Goal: Information Seeking & Learning: Learn about a topic

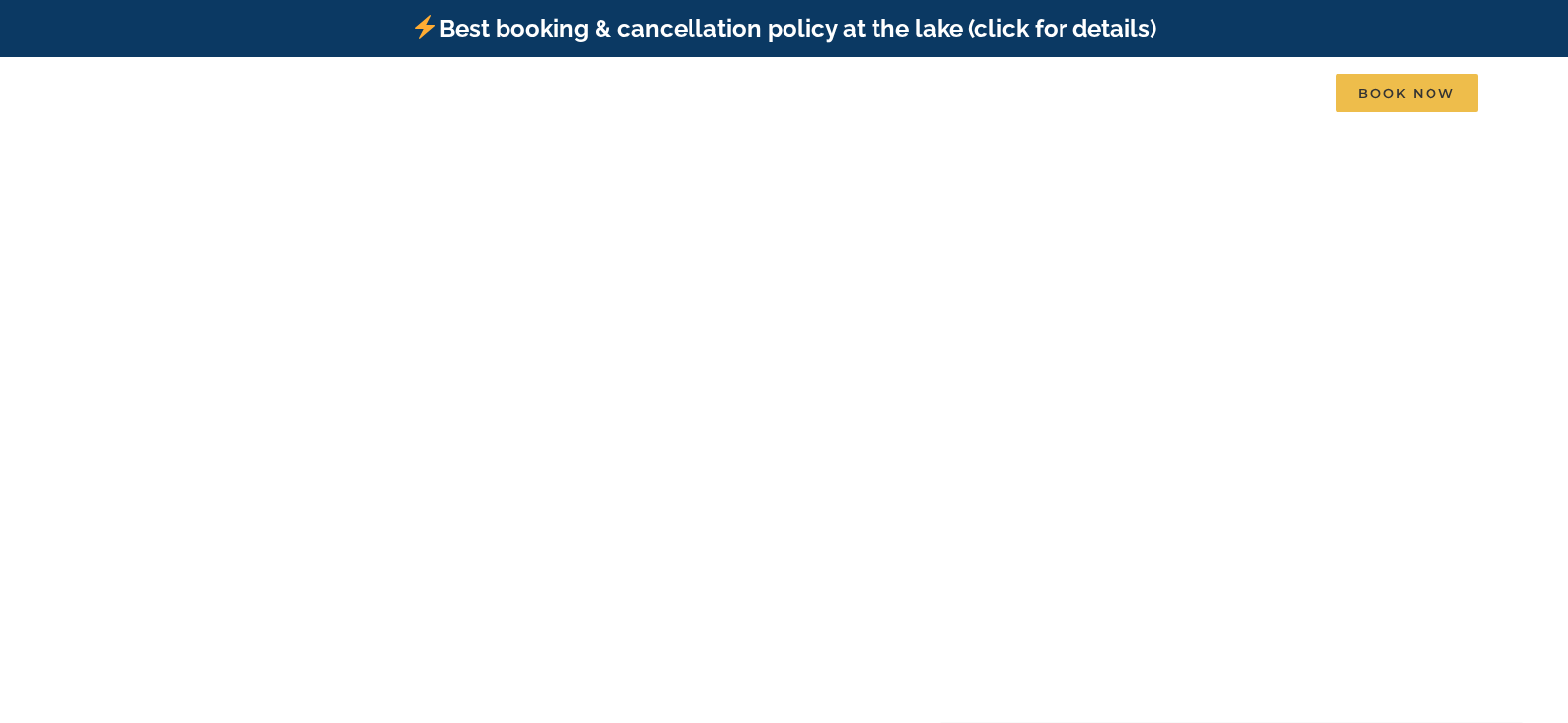
click at [330, 651] on video at bounding box center [784, 450] width 1568 height 785
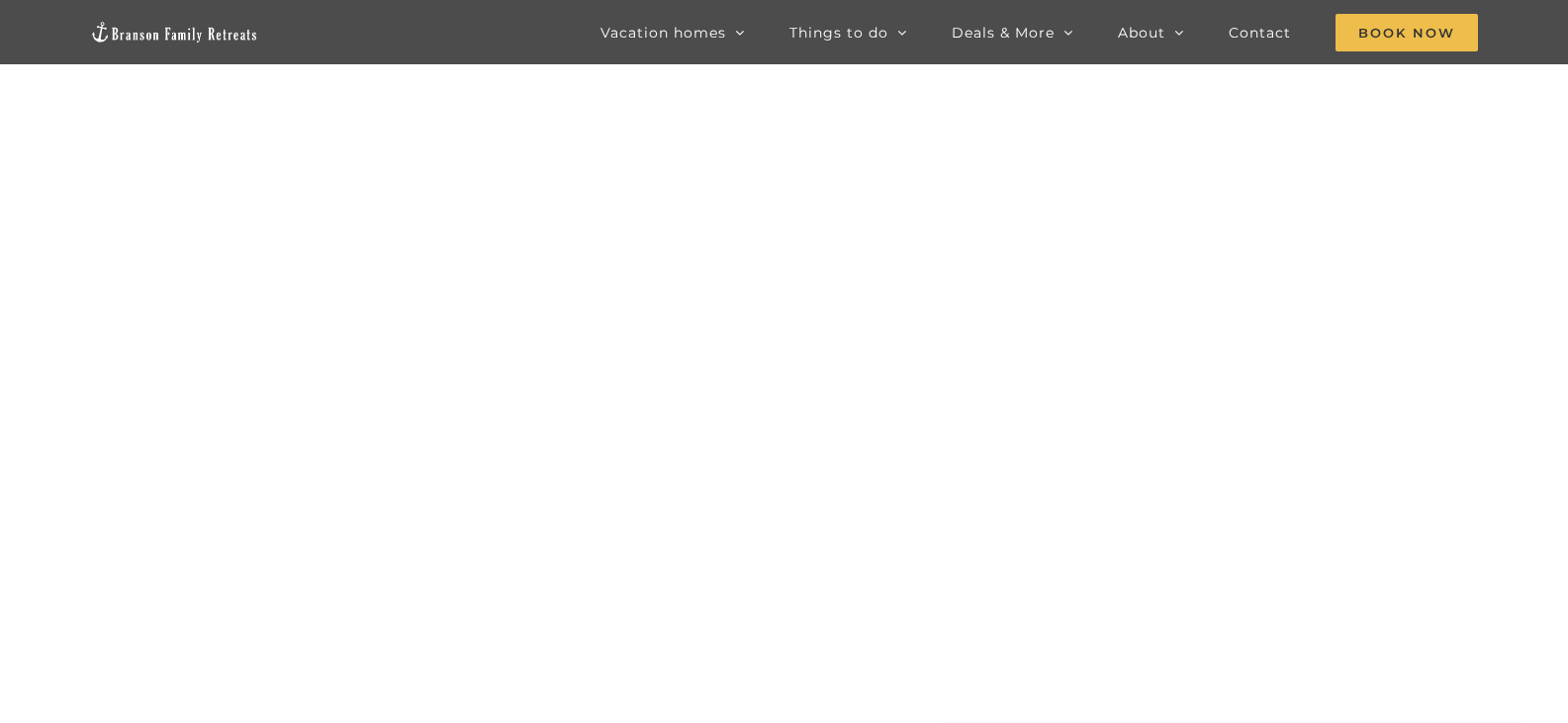
scroll to position [108, 0]
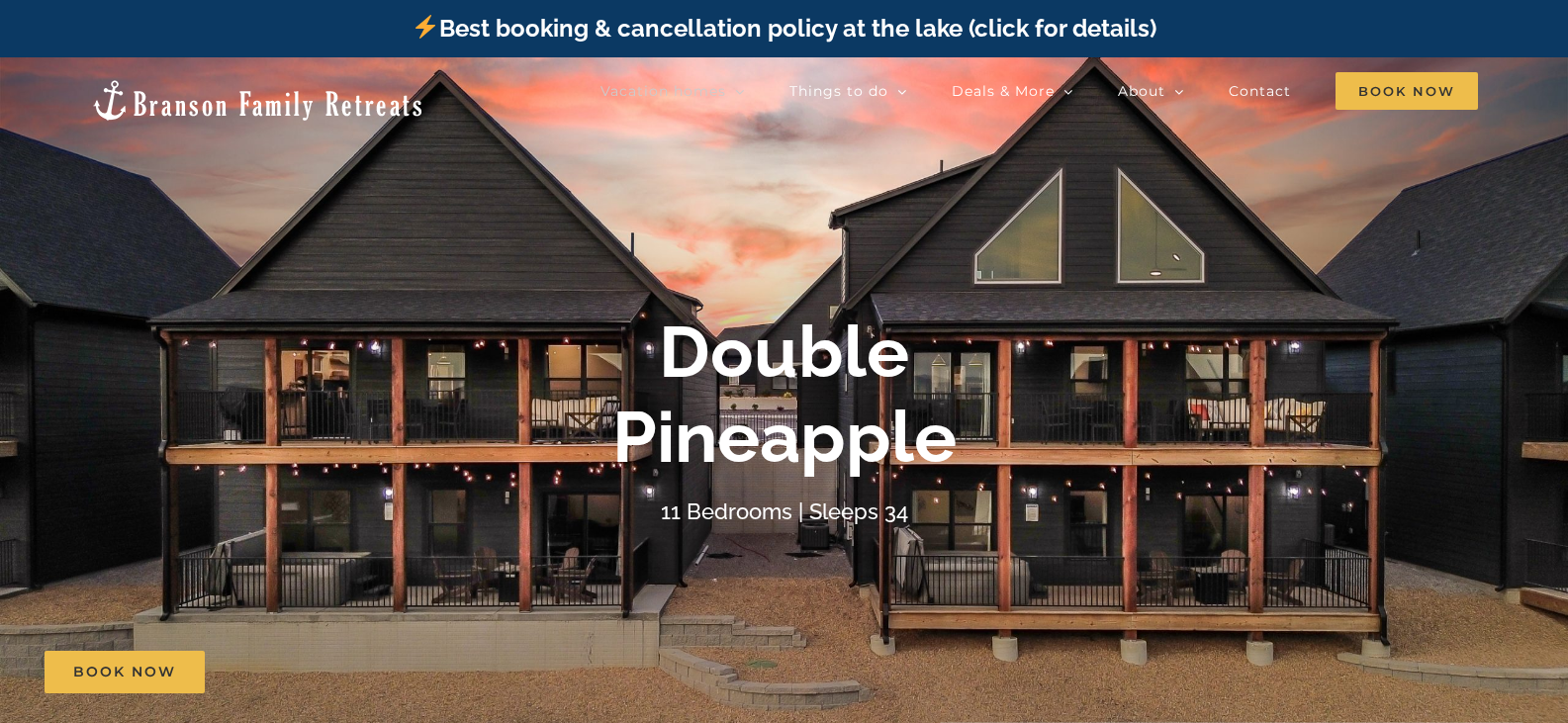
drag, startPoint x: 1578, startPoint y: 35, endPoint x: 1582, endPoint y: -54, distance: 89.1
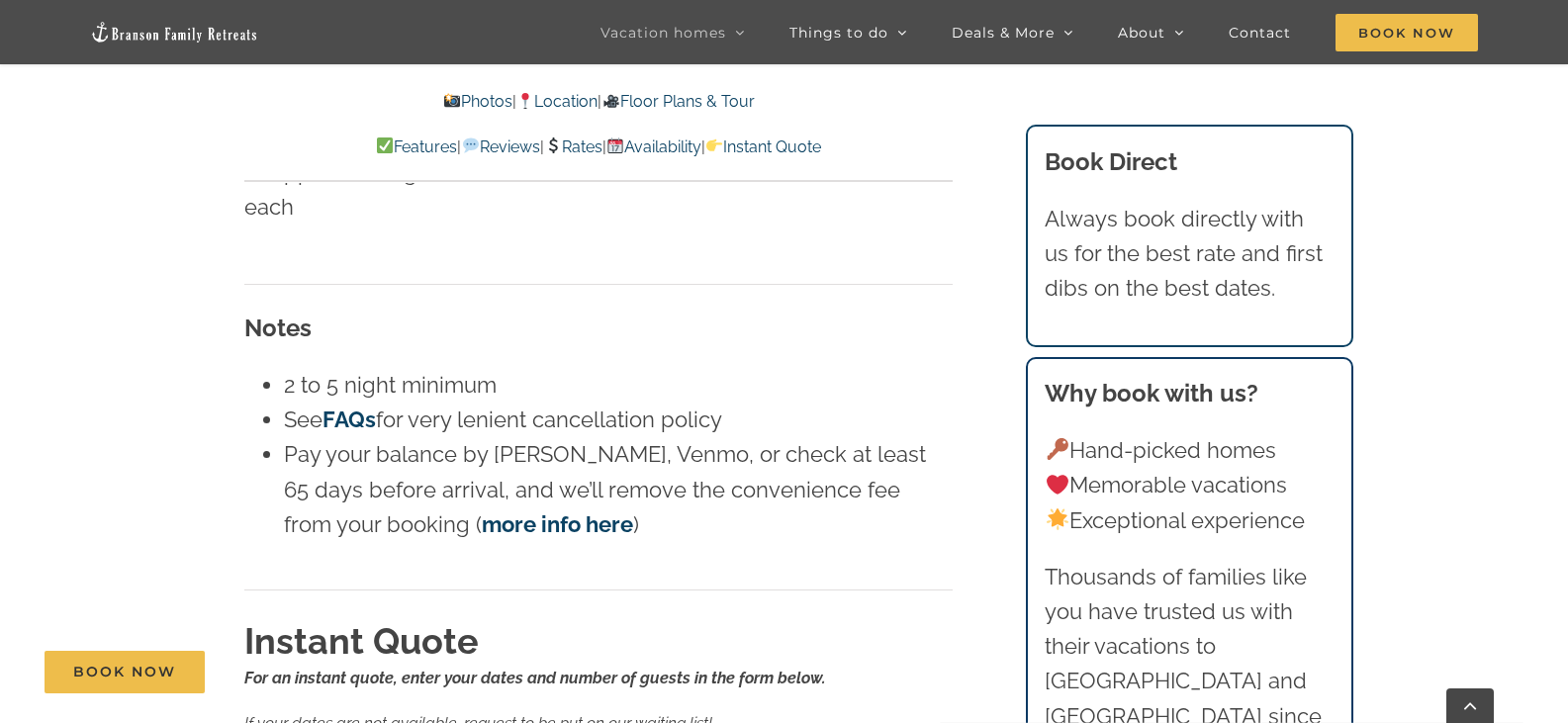
scroll to position [11587, 0]
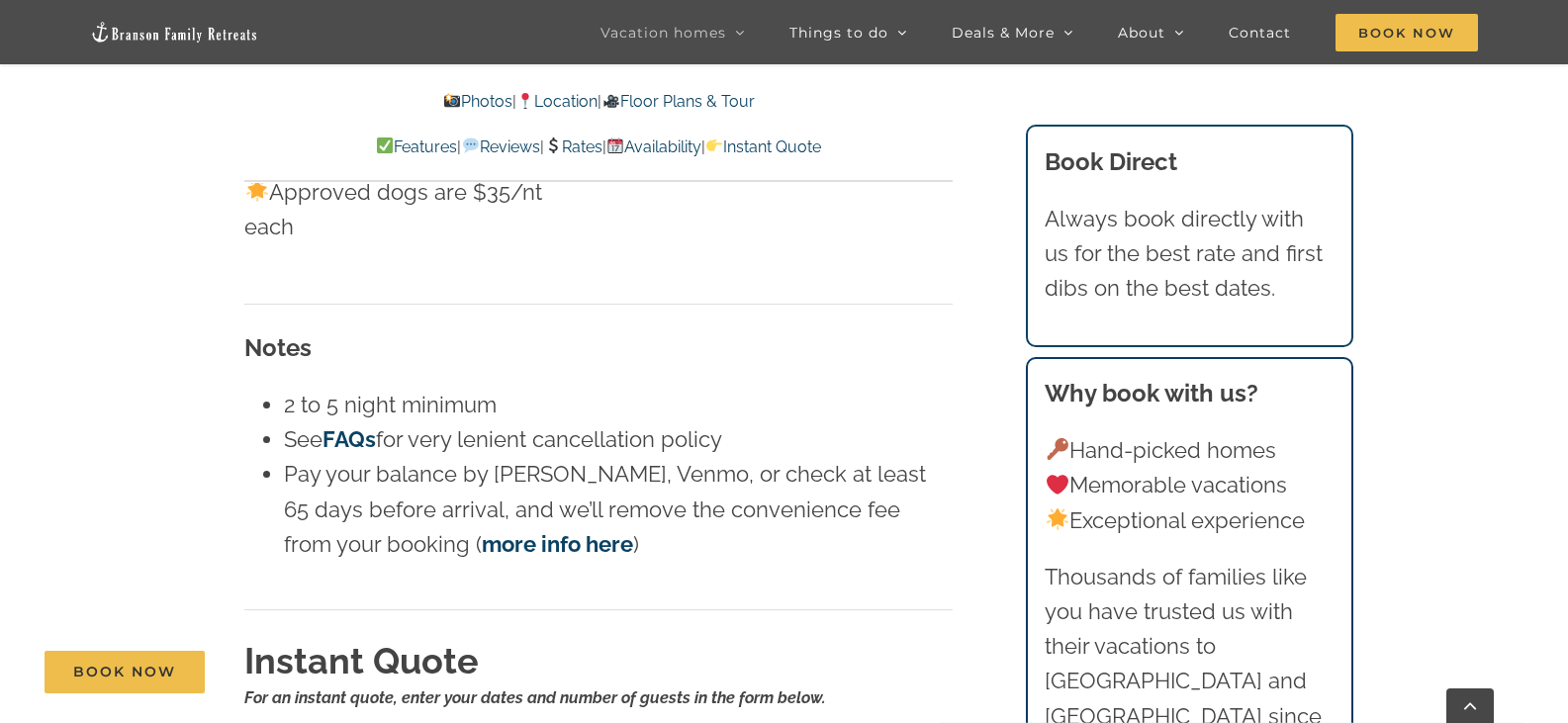
drag, startPoint x: 1576, startPoint y: 22, endPoint x: 1582, endPoint y: 558, distance: 536.0
click at [561, 149] on link "Rates" at bounding box center [573, 146] width 59 height 19
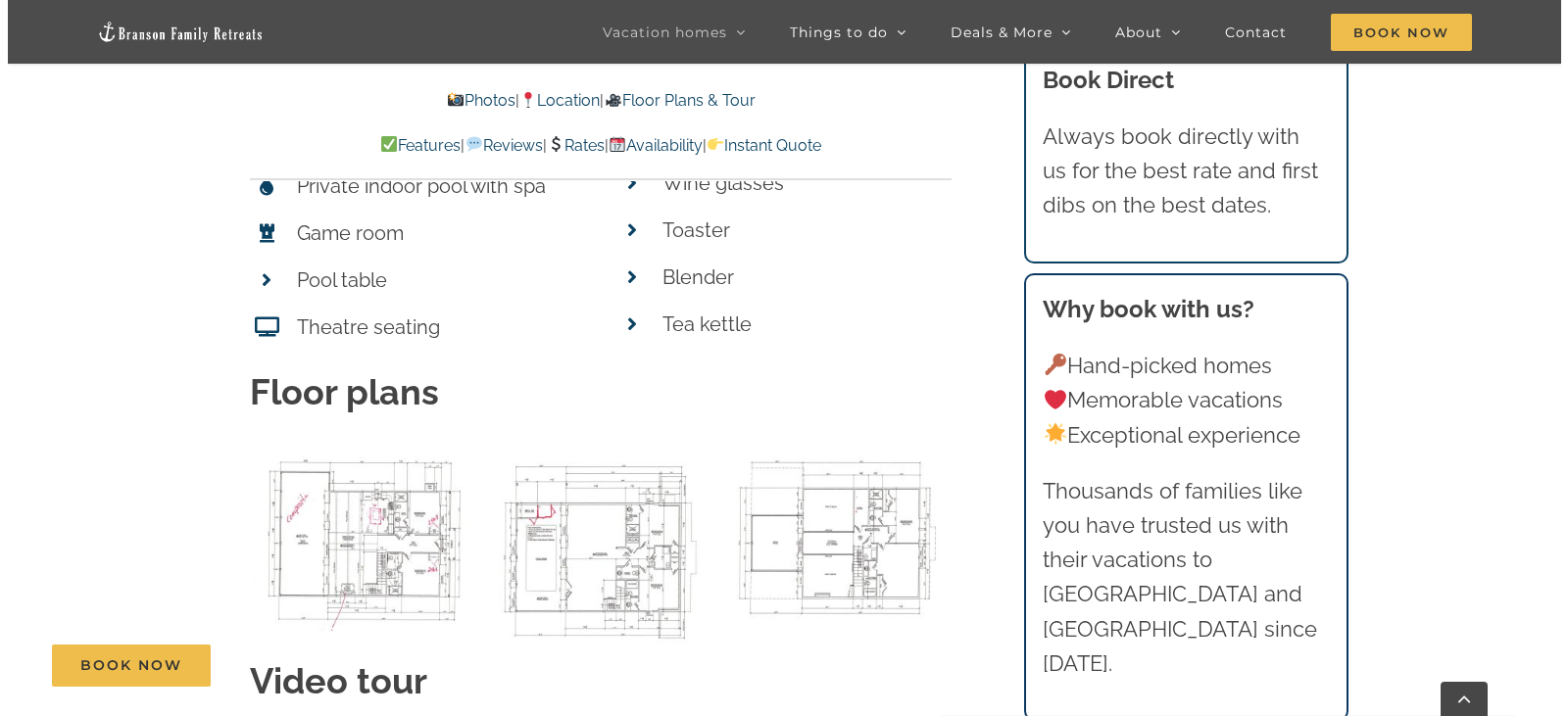
scroll to position [8451, 0]
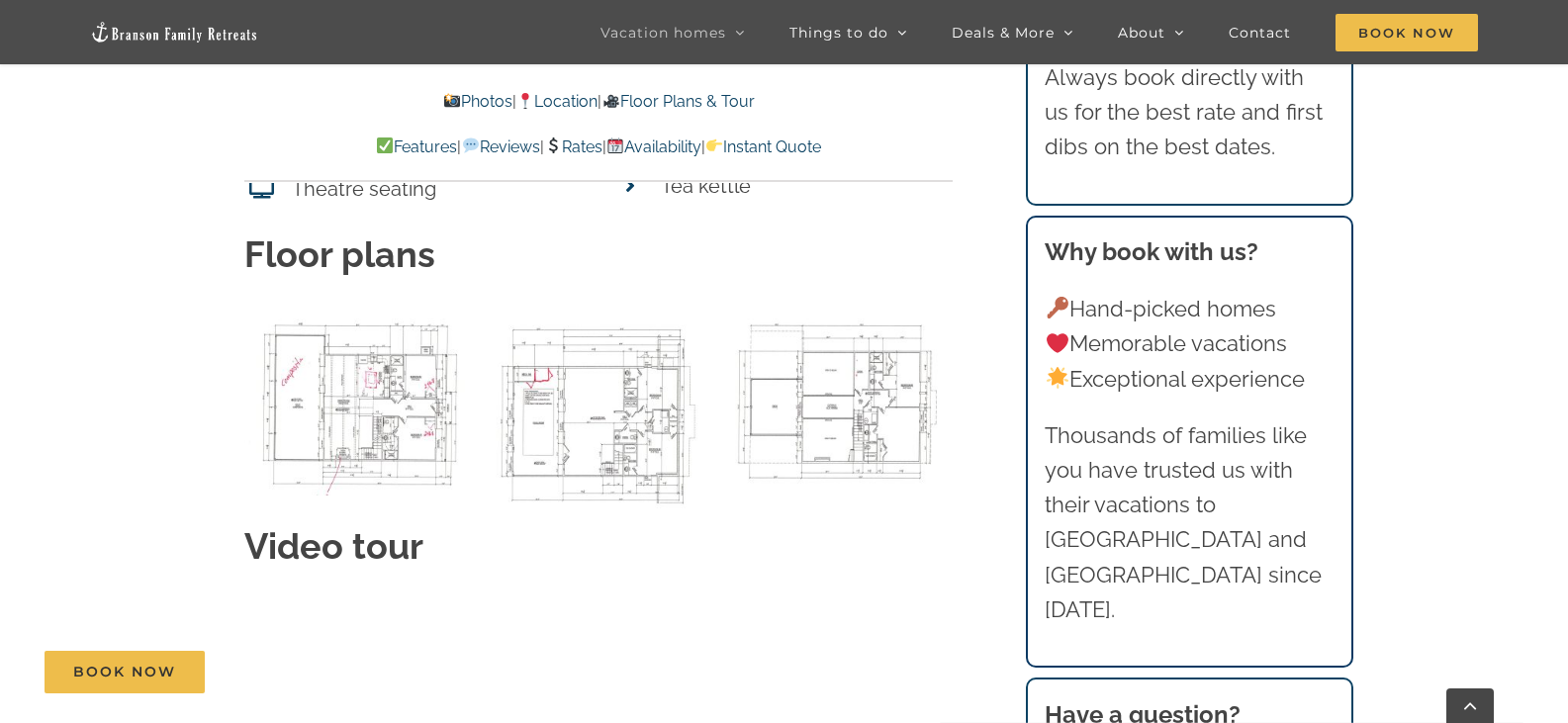
click at [374, 365] on img "00 Main level 32 BC Plan as of 5-13-2021-3 copy" at bounding box center [358, 401] width 230 height 190
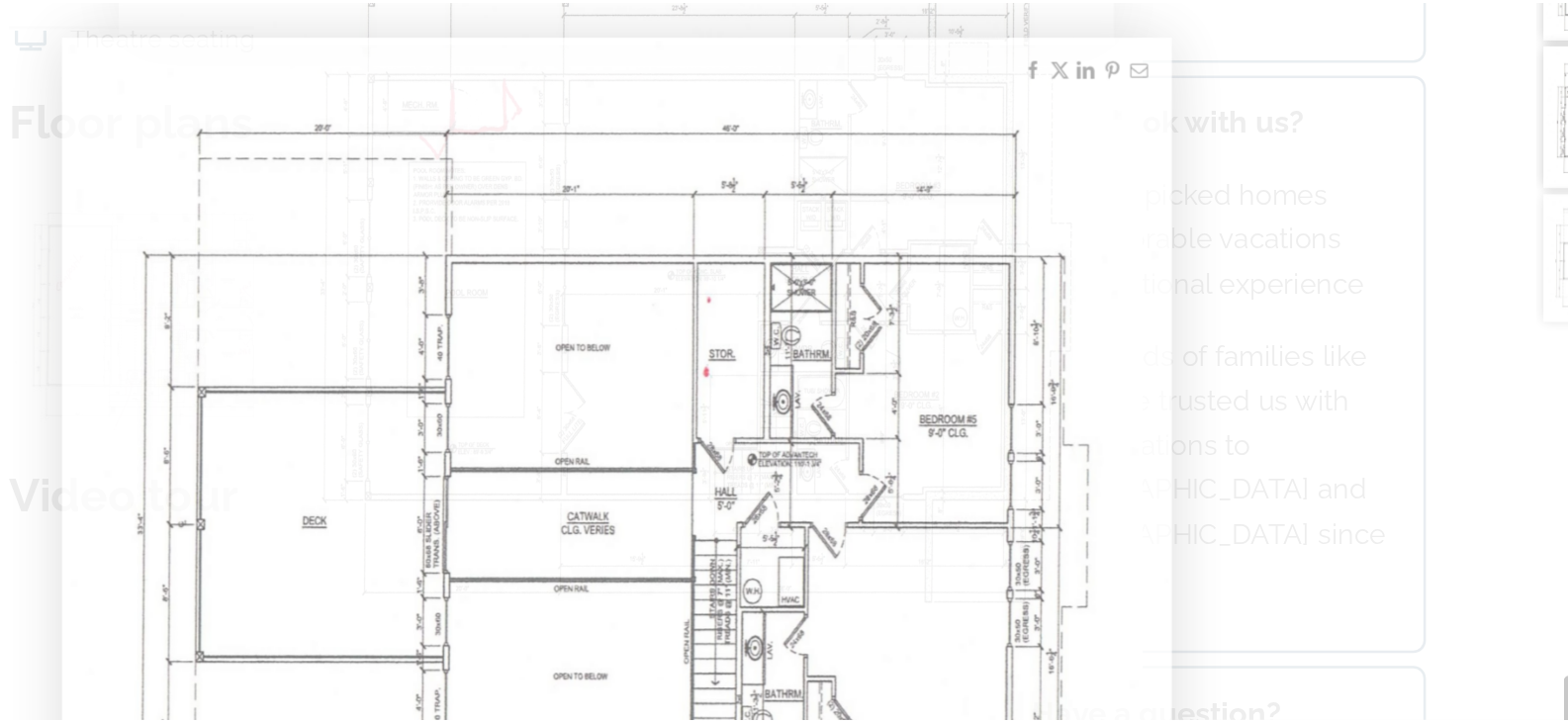
scroll to position [8531, 0]
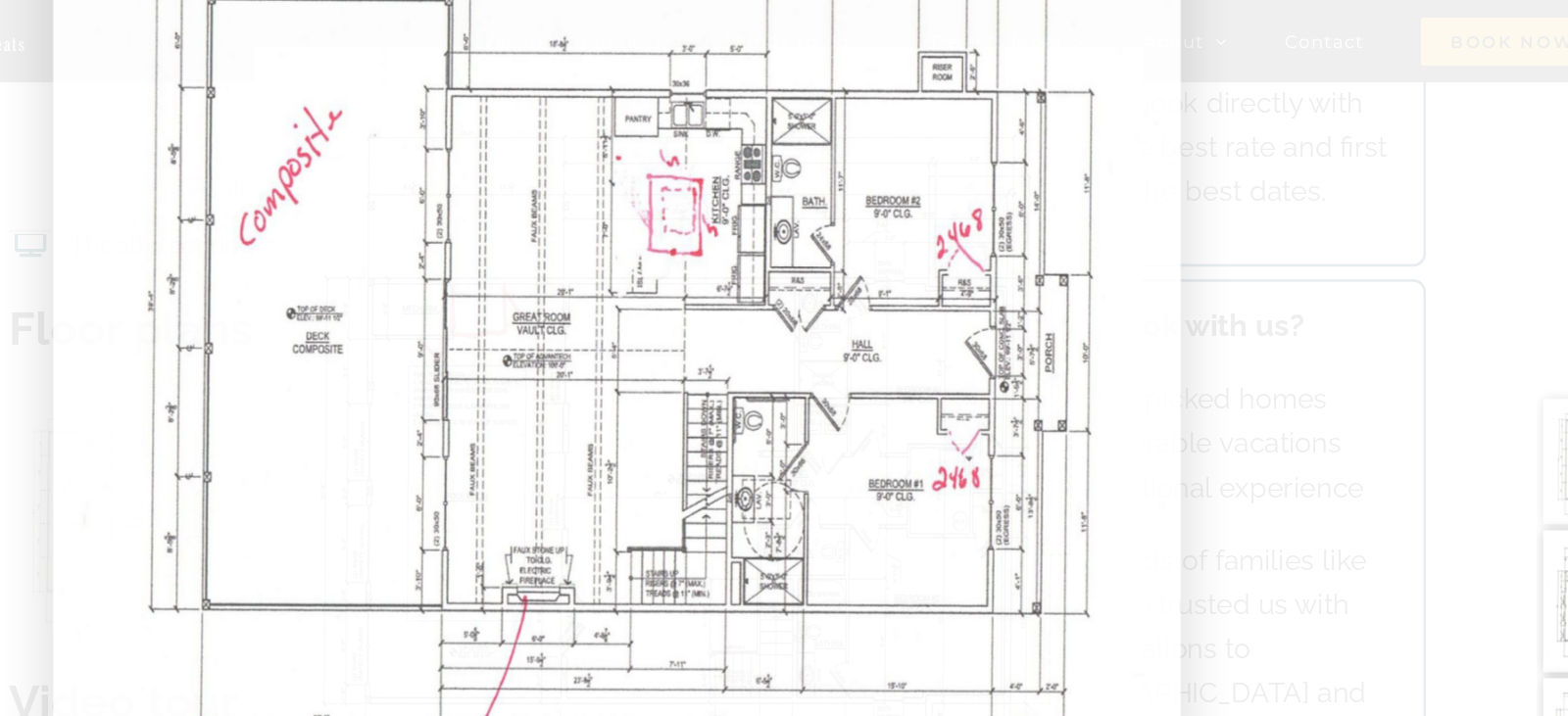
click at [252, 41] on div at bounding box center [784, 358] width 1568 height 716
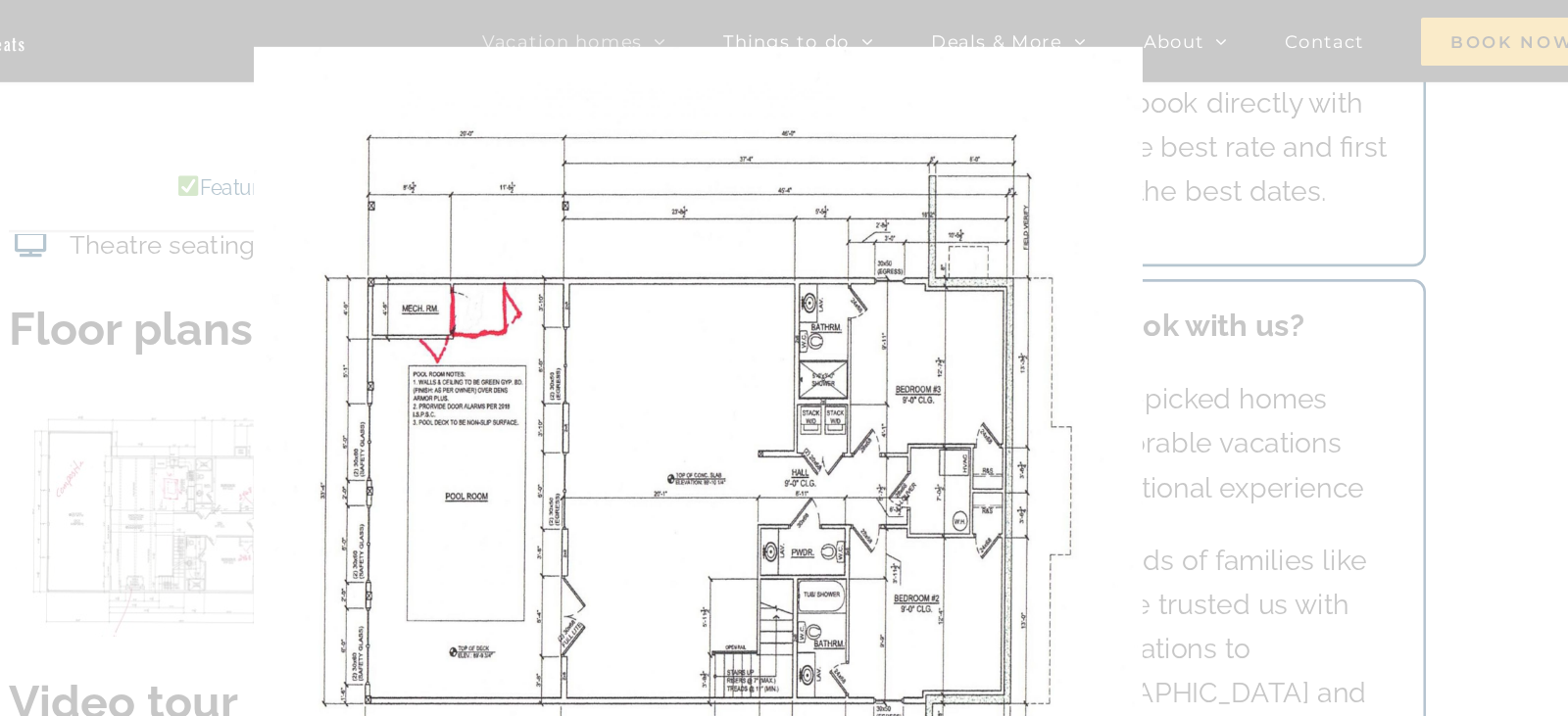
click at [777, 11] on div at bounding box center [784, 358] width 1568 height 716
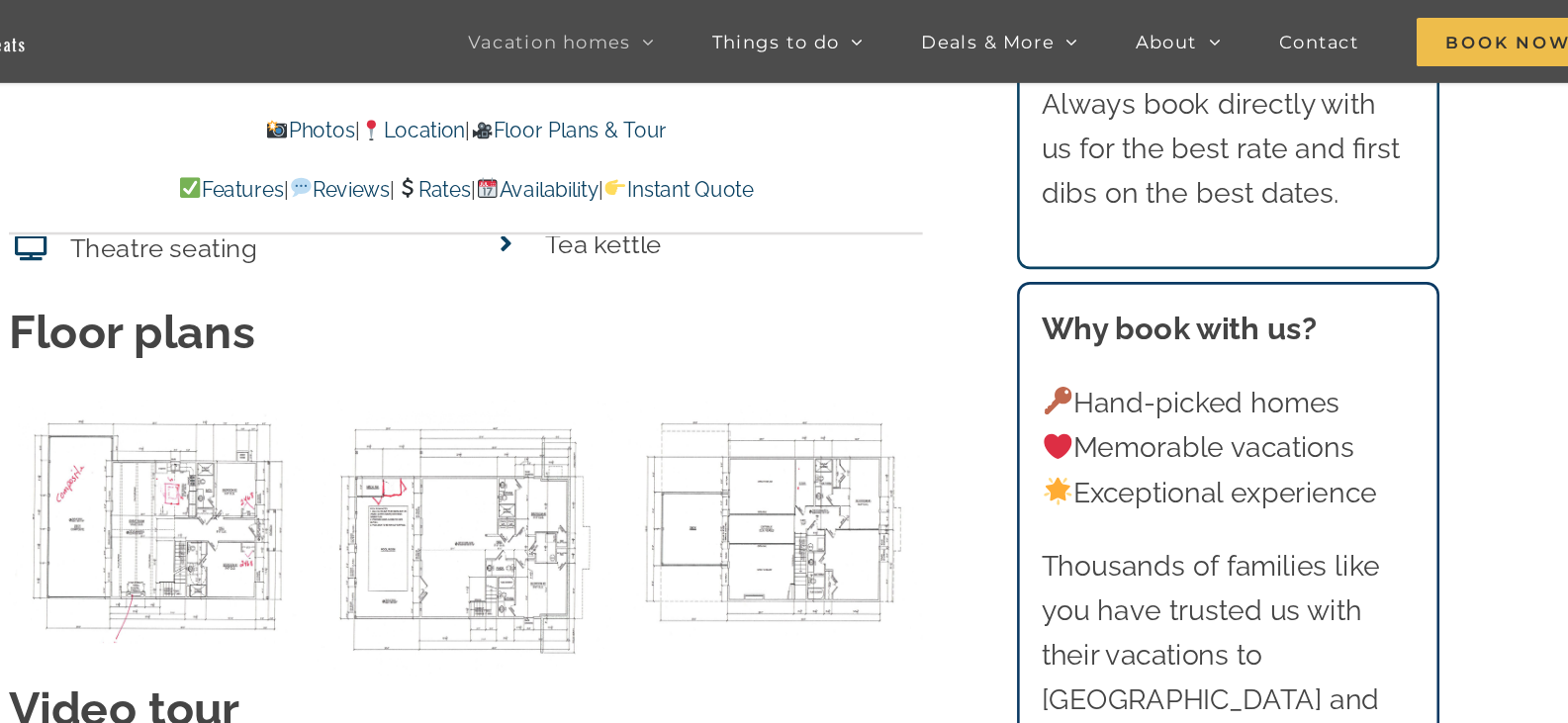
click at [443, 94] on link "Photos" at bounding box center [478, 101] width 70 height 19
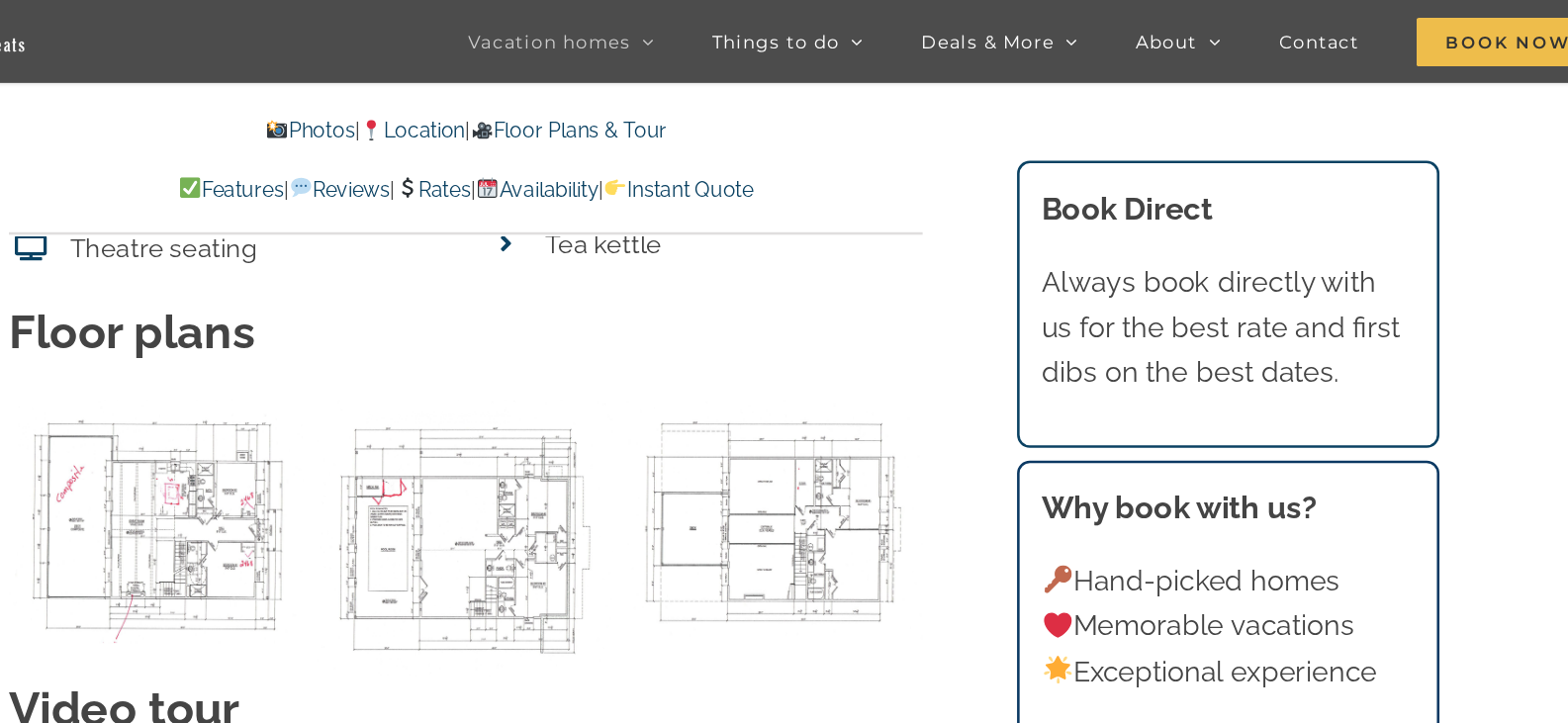
scroll to position [1163, 0]
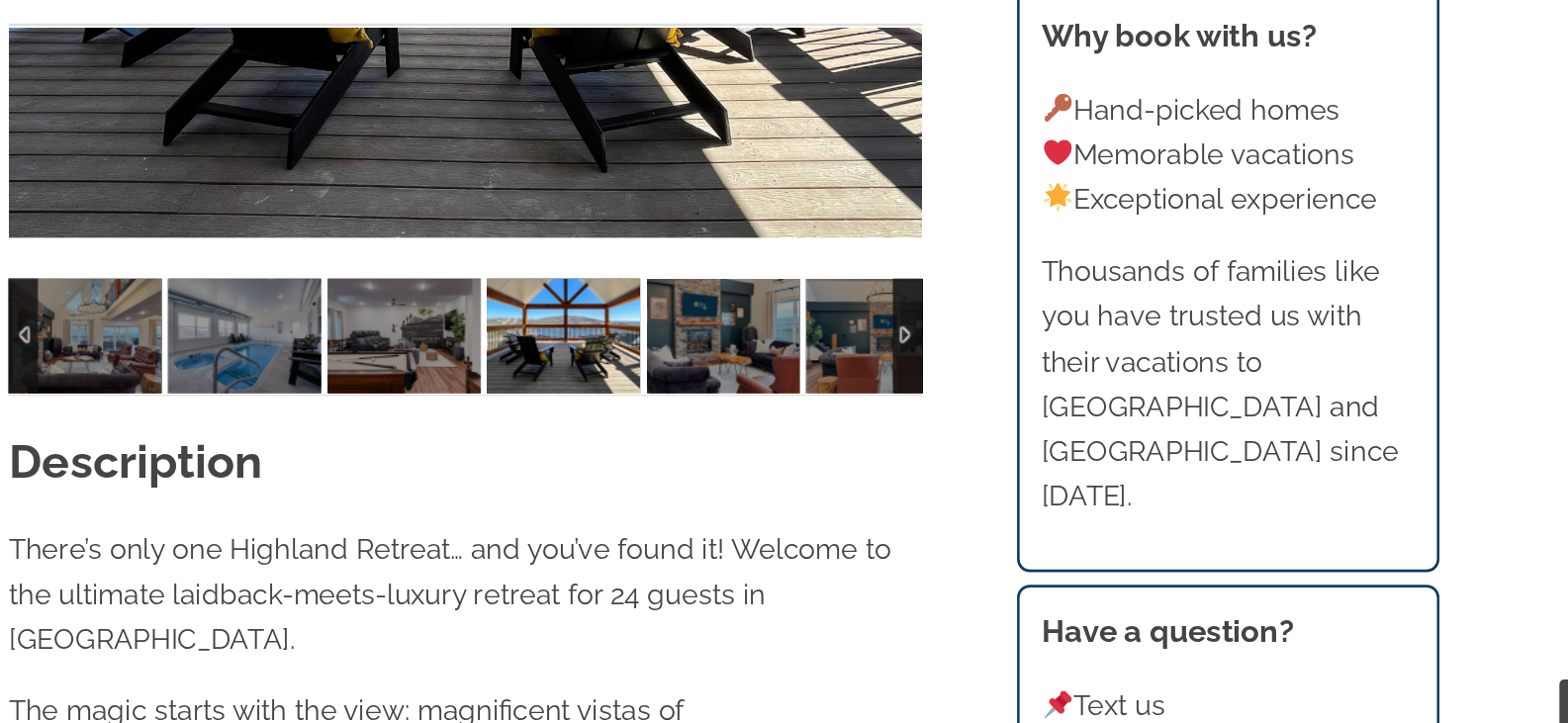
scroll to position [1654, 0]
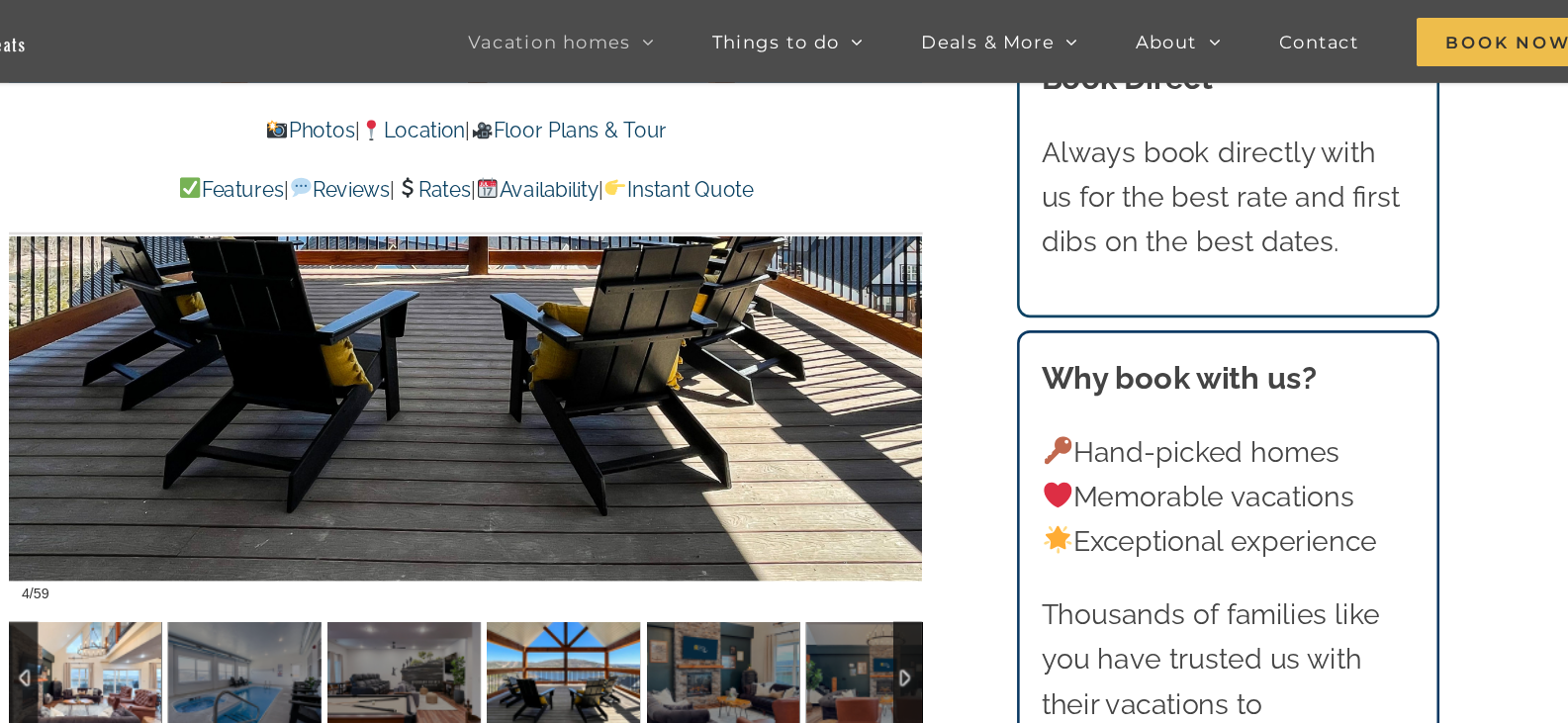
click at [336, 496] on img at bounding box center [303, 526] width 118 height 89
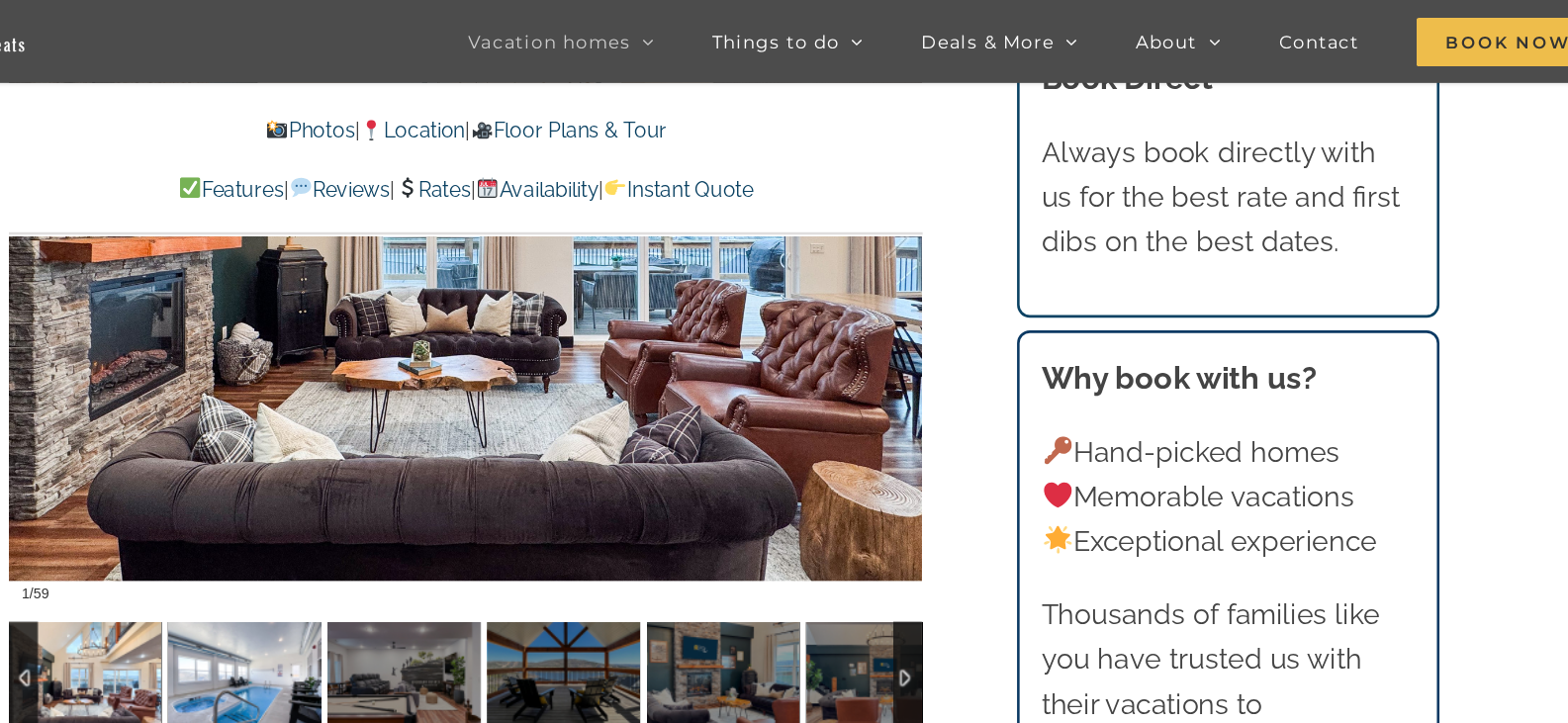
click at [444, 524] on img at bounding box center [427, 526] width 118 height 89
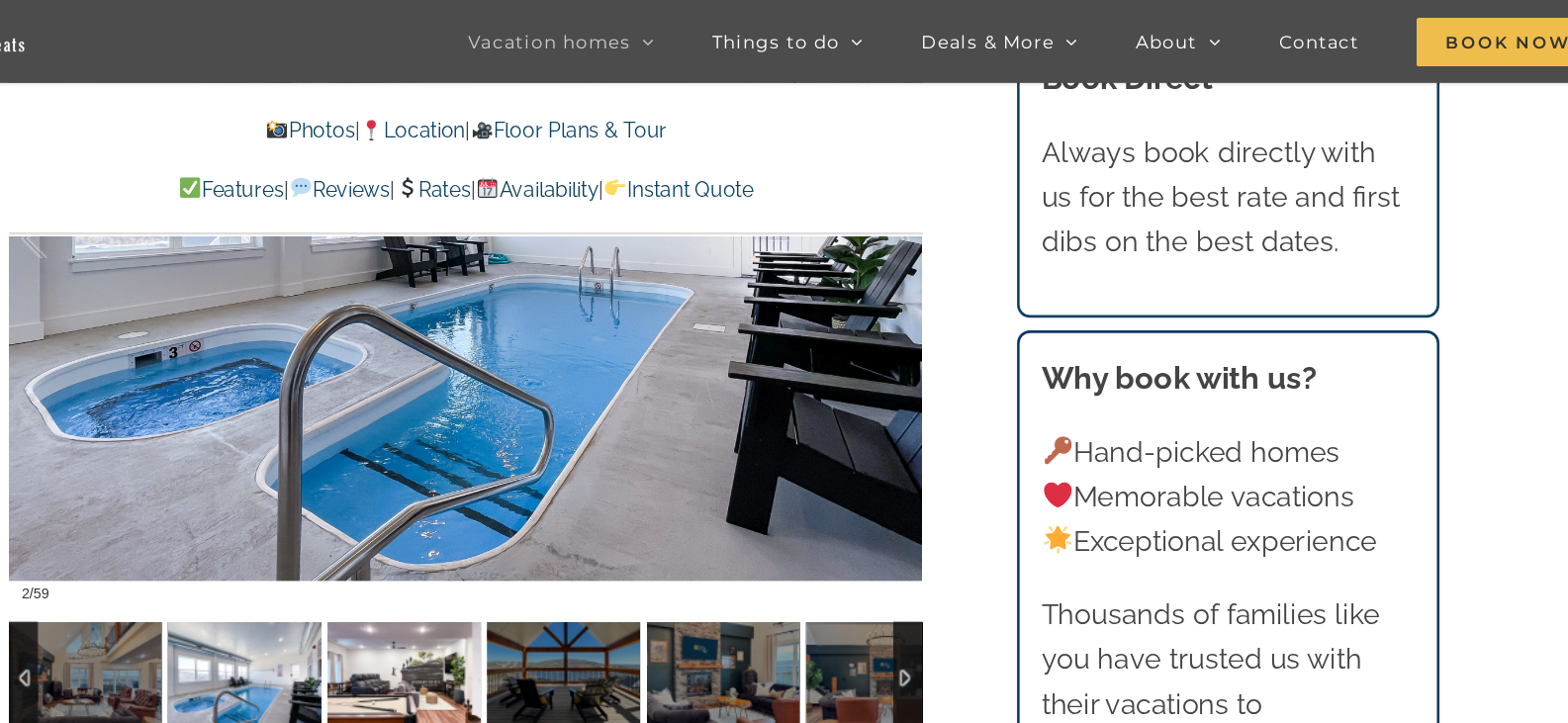
click at [519, 529] on img at bounding box center [551, 526] width 118 height 89
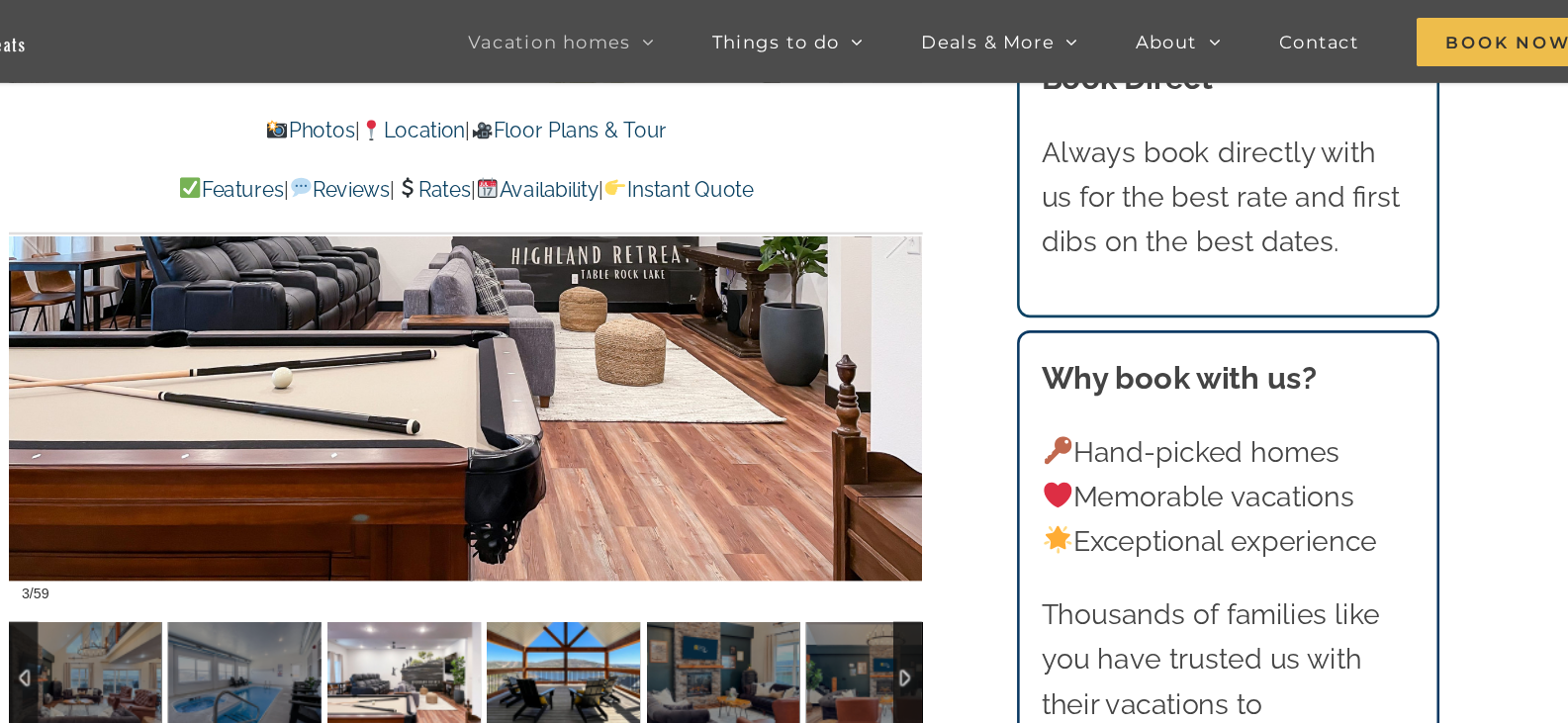
click at [646, 530] on img at bounding box center [674, 526] width 118 height 89
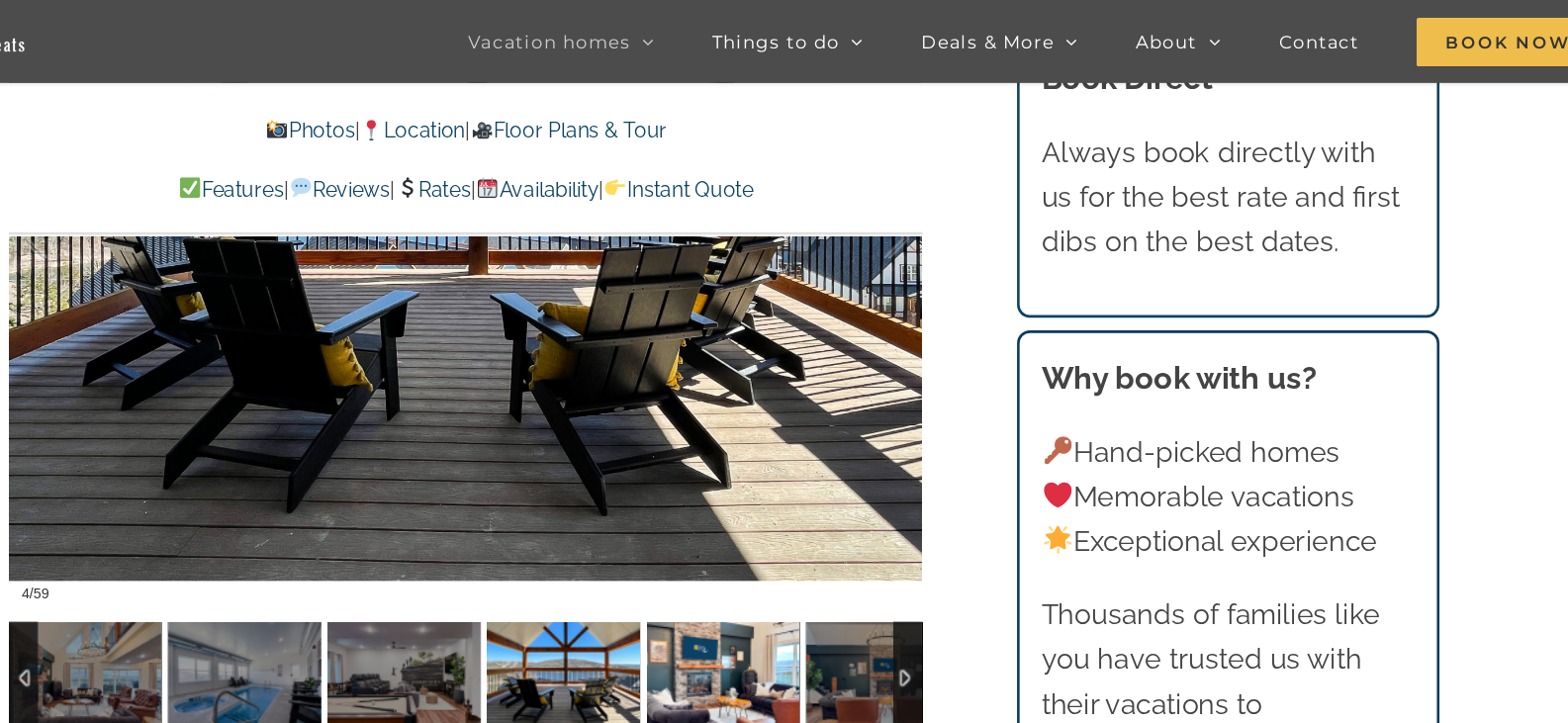
click at [774, 536] on img at bounding box center [797, 526] width 118 height 89
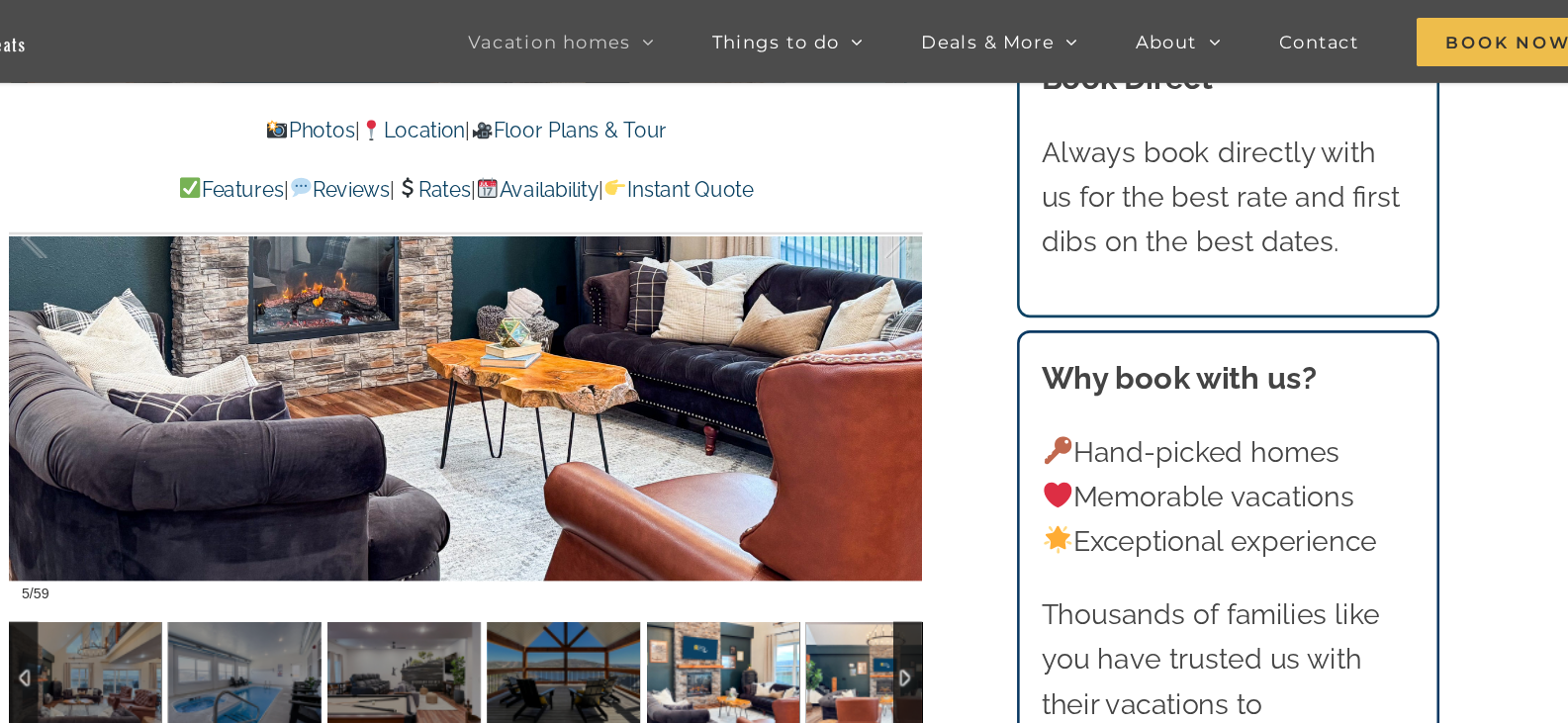
click at [900, 540] on img at bounding box center [922, 526] width 118 height 89
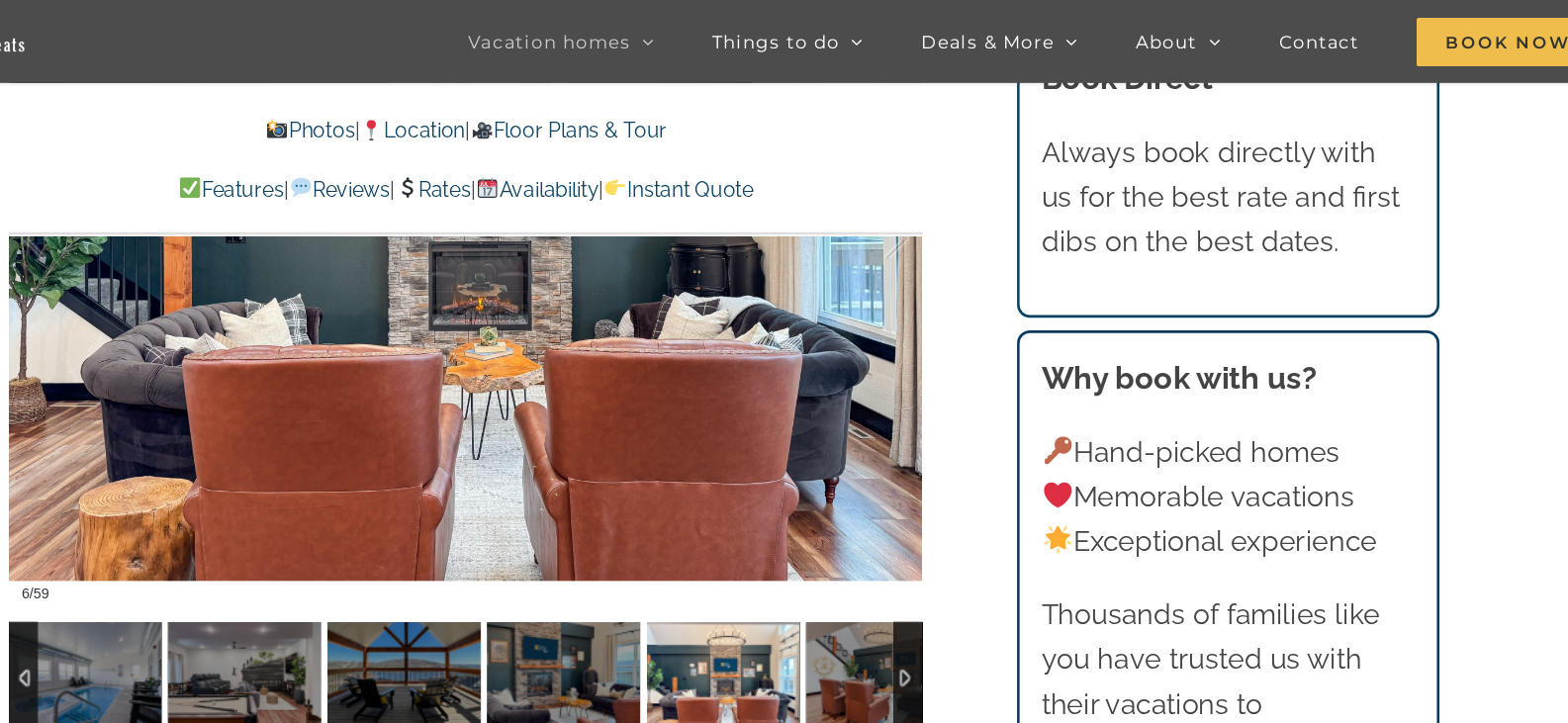
click at [936, 522] on div at bounding box center [941, 526] width 23 height 89
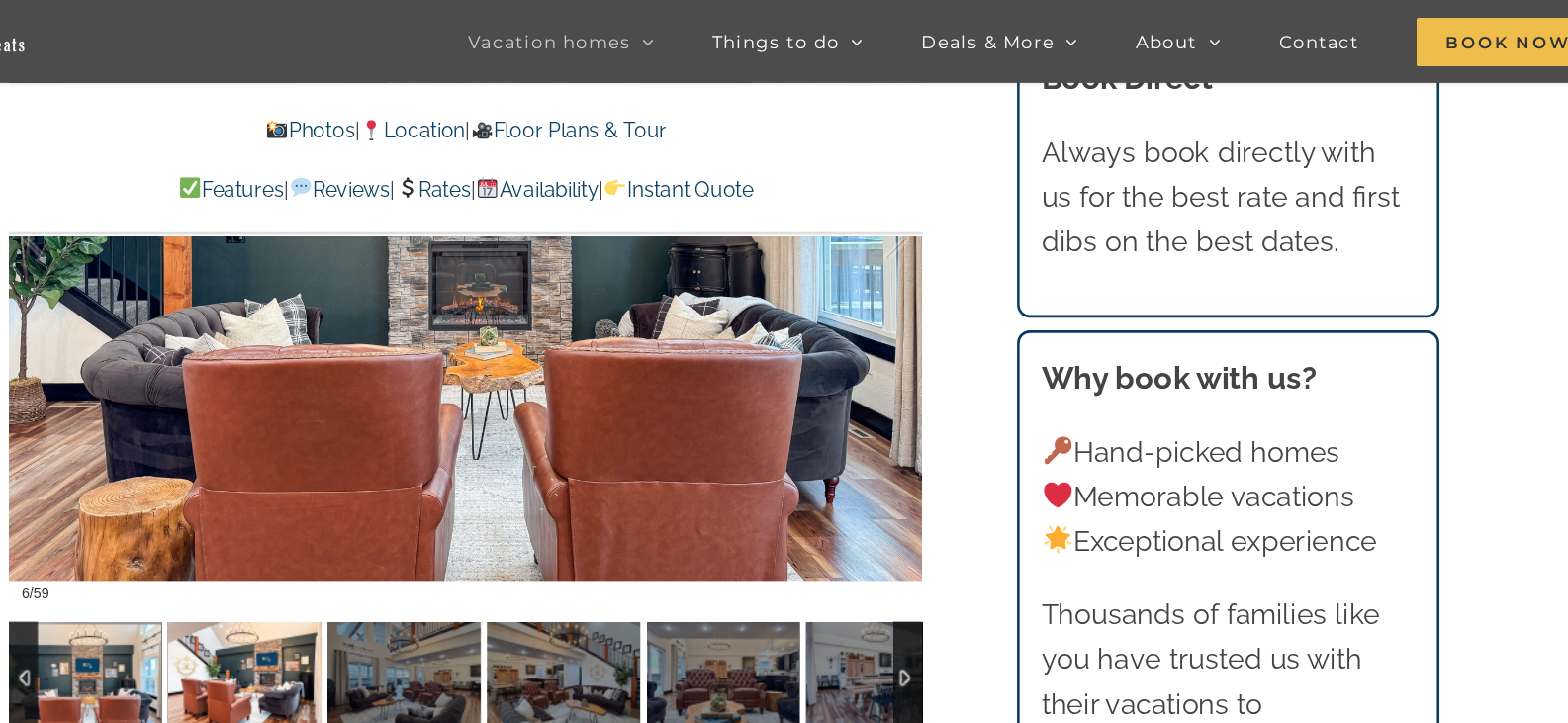
click at [444, 514] on img at bounding box center [427, 526] width 118 height 89
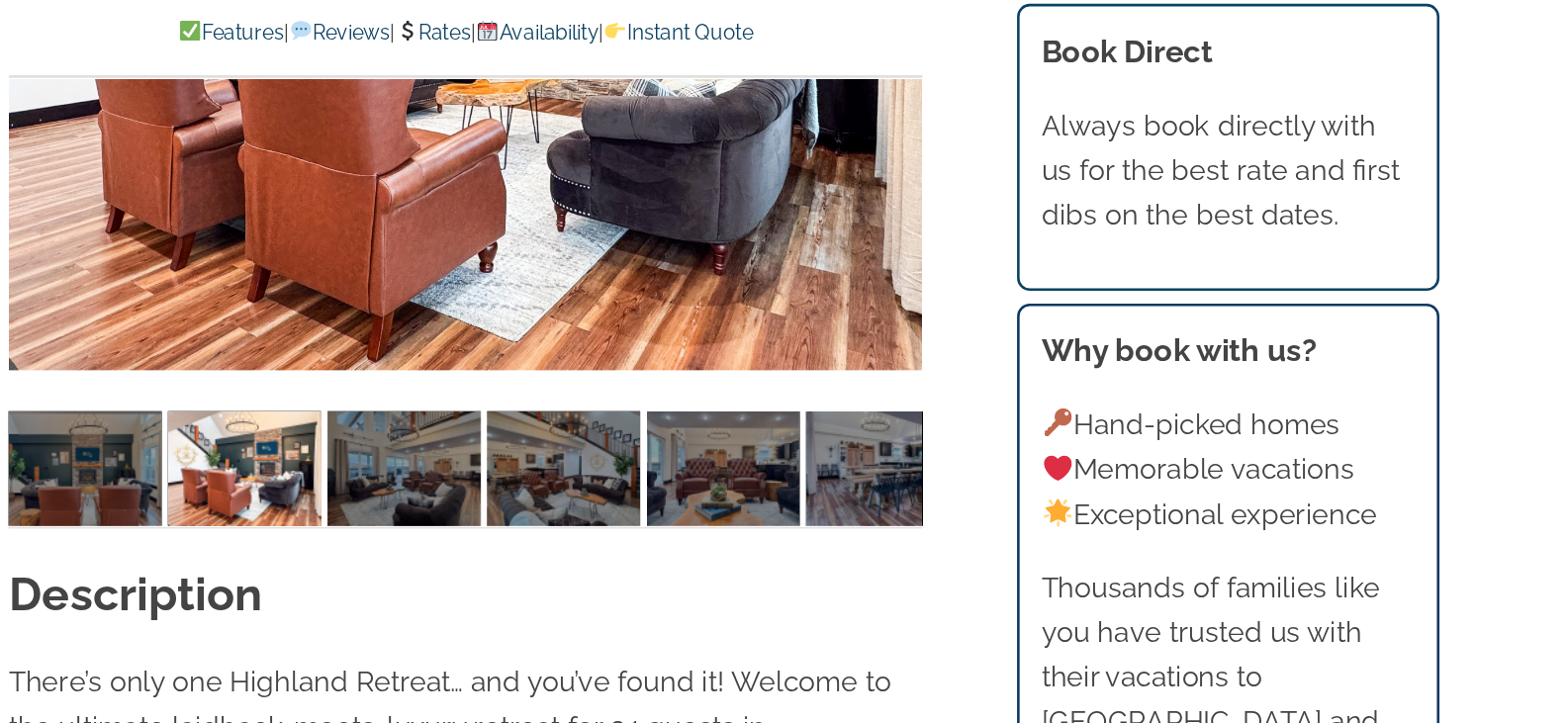
scroll to position [1429, 0]
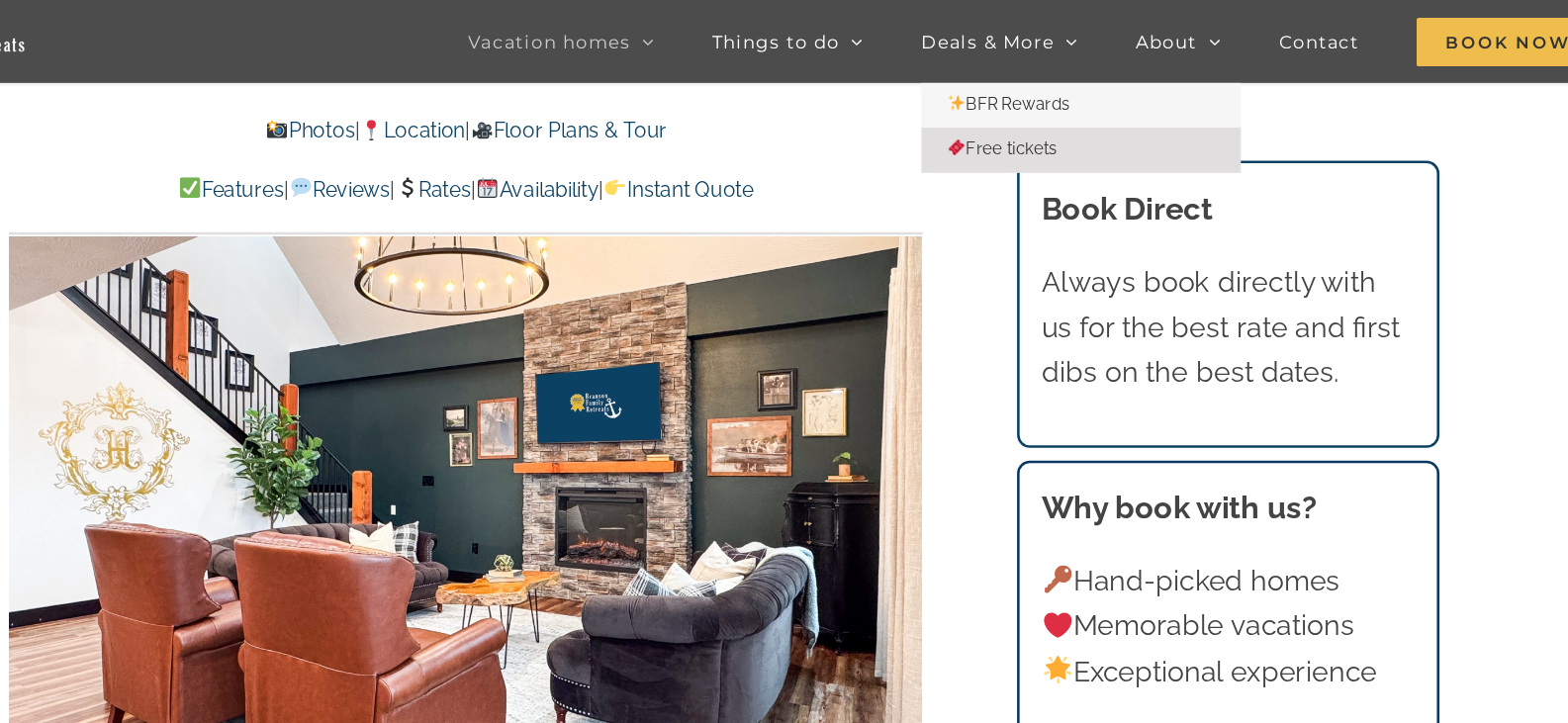
click at [1018, 127] on link "Free tickets" at bounding box center [1075, 116] width 247 height 35
